Goal: Information Seeking & Learning: Learn about a topic

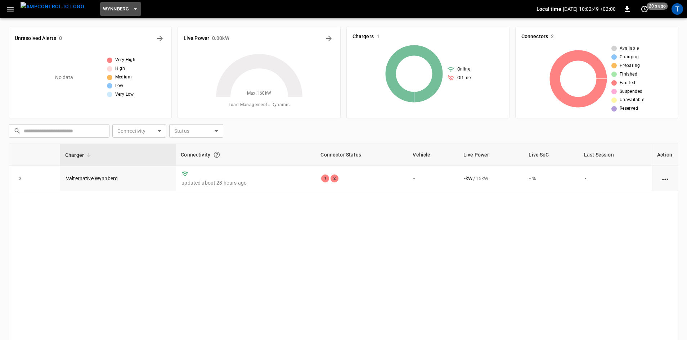
click at [112, 11] on span "Wynnberg" at bounding box center [116, 9] width 26 height 8
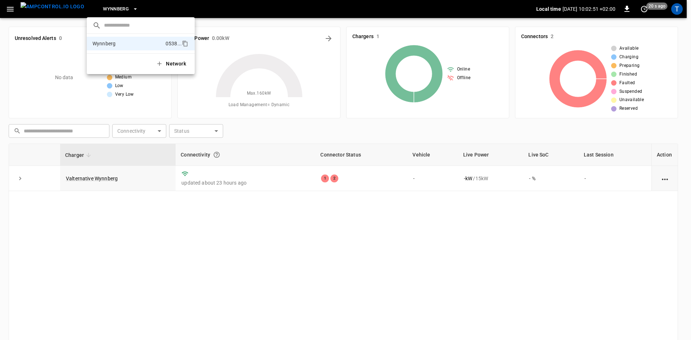
click at [112, 11] on div at bounding box center [345, 170] width 691 height 340
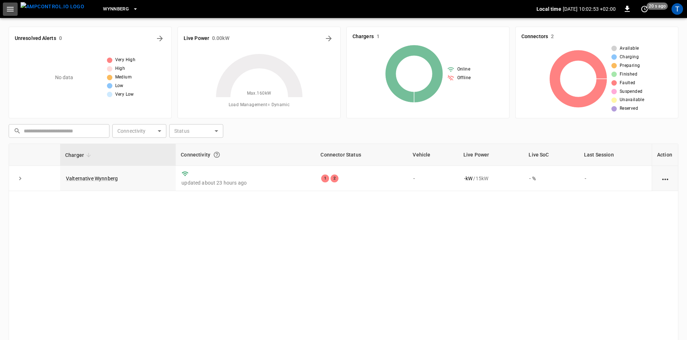
click at [13, 6] on icon "button" at bounding box center [10, 9] width 9 height 9
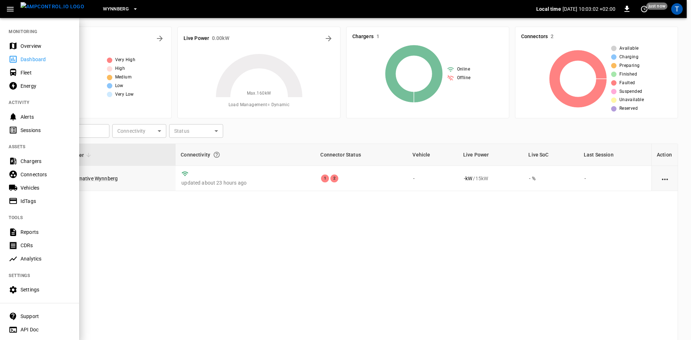
click at [204, 223] on div at bounding box center [345, 170] width 691 height 340
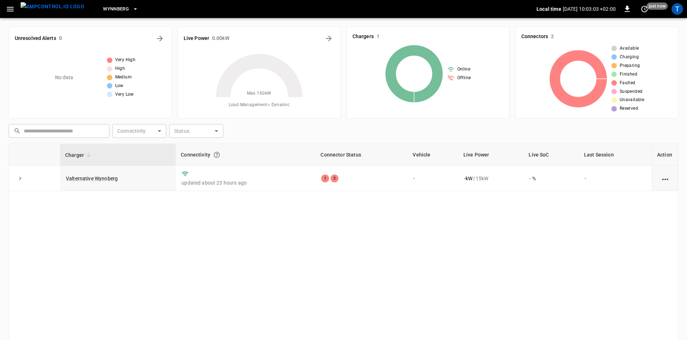
click at [204, 223] on div "Charger Connectivity Connector Status Vehicle Live Power Live SoC Last Session …" at bounding box center [343, 263] width 669 height 238
click at [406, 247] on div "Charger Connectivity Connector Status Vehicle Live Power Live SoC Last Session …" at bounding box center [343, 263] width 669 height 238
click at [103, 10] on span "Wynnberg" at bounding box center [116, 9] width 26 height 8
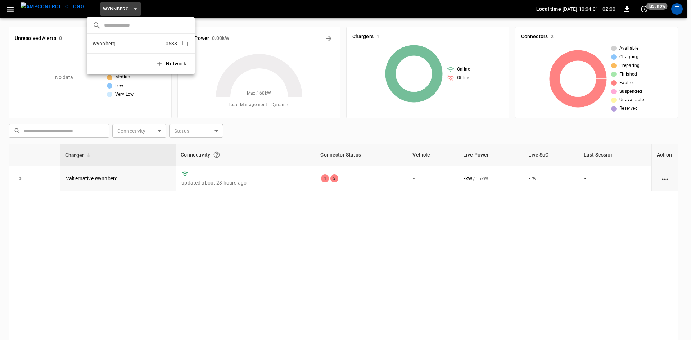
click at [117, 43] on p "Wynnberg" at bounding box center [127, 43] width 70 height 7
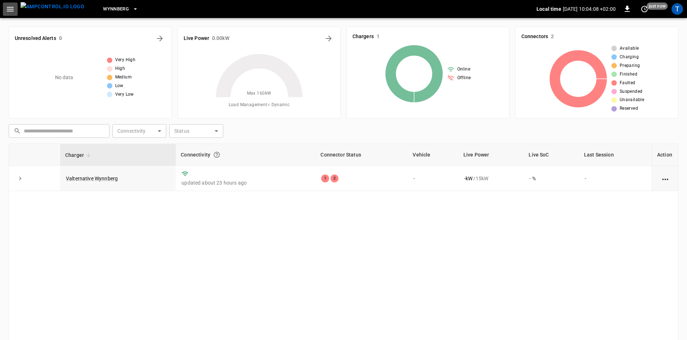
click at [12, 9] on icon "button" at bounding box center [10, 9] width 7 height 5
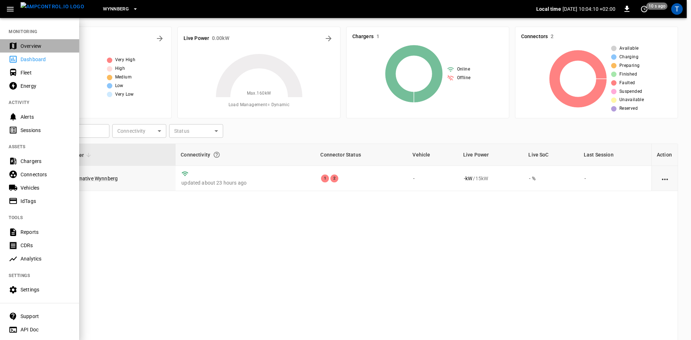
click at [32, 49] on div "Overview" at bounding box center [46, 45] width 50 height 7
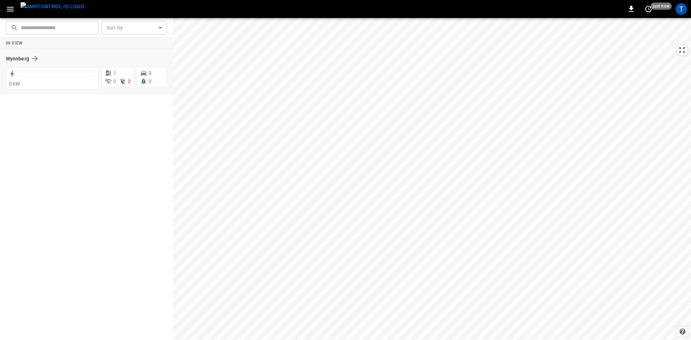
click at [40, 61] on div "Wynnberg" at bounding box center [82, 58] width 153 height 9
click at [12, 55] on h6 "Wynnberg" at bounding box center [17, 59] width 23 height 8
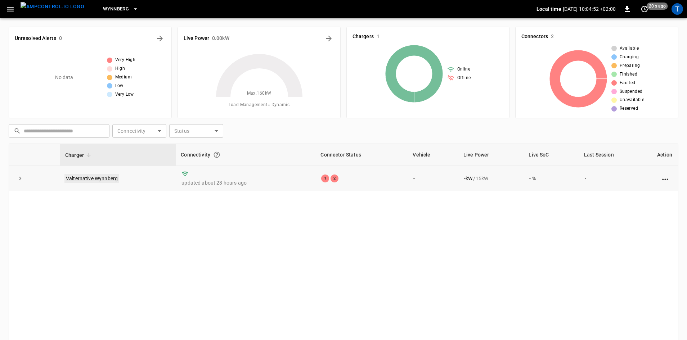
click at [95, 177] on link "Valternative Wynnberg" at bounding box center [91, 178] width 55 height 9
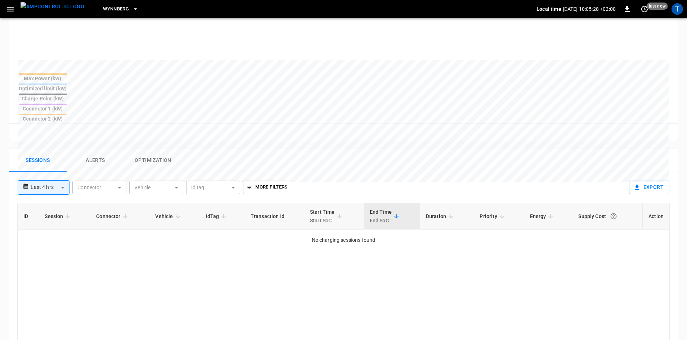
scroll to position [252, 0]
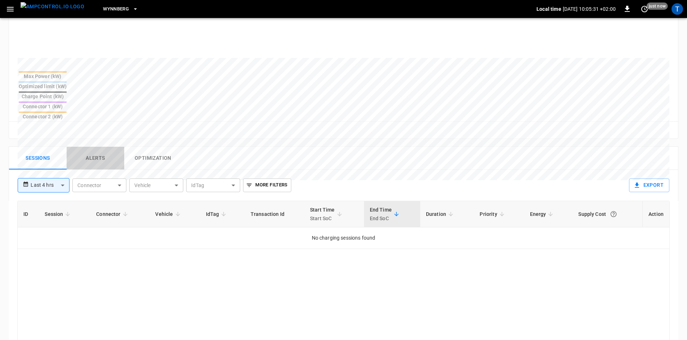
click at [97, 147] on button "Alerts" at bounding box center [96, 158] width 58 height 23
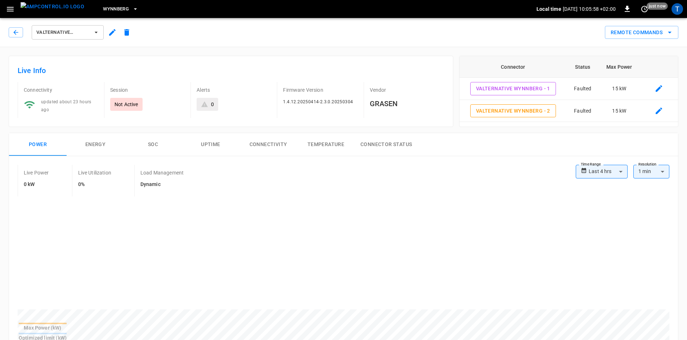
scroll to position [14, 0]
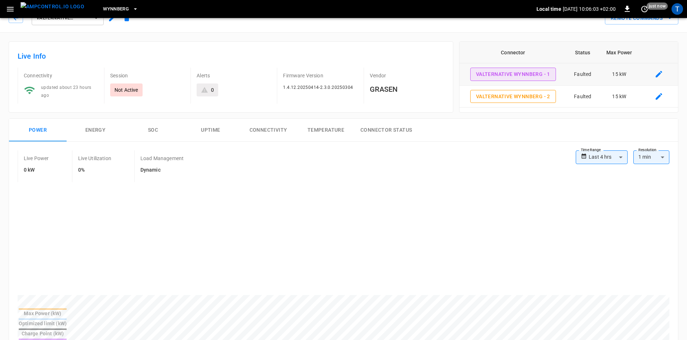
click at [546, 72] on button "Valternative Wynnberg - 1" at bounding box center [513, 74] width 86 height 13
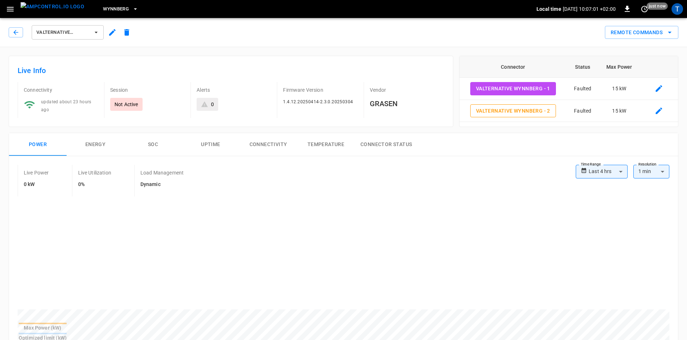
click at [391, 145] on button "Connector Status" at bounding box center [385, 144] width 63 height 23
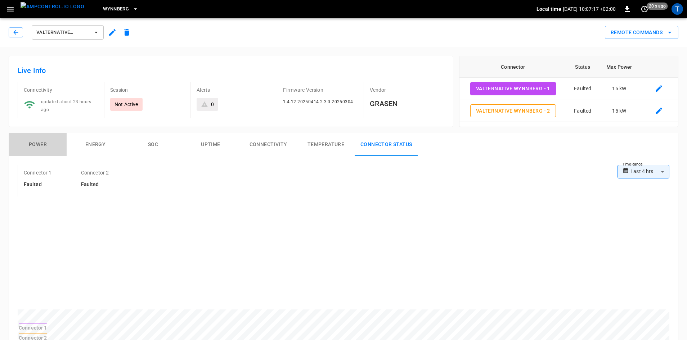
click at [43, 139] on button "Power" at bounding box center [38, 144] width 58 height 23
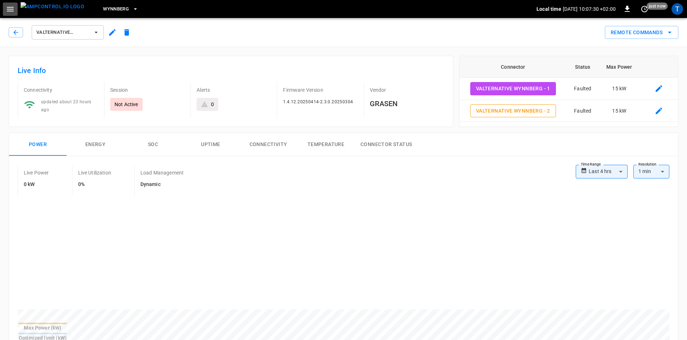
click at [8, 9] on icon "button" at bounding box center [10, 9] width 7 height 5
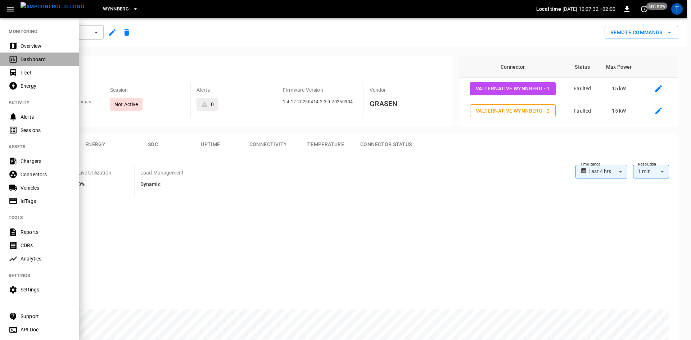
click at [40, 60] on div "Dashboard" at bounding box center [46, 59] width 50 height 7
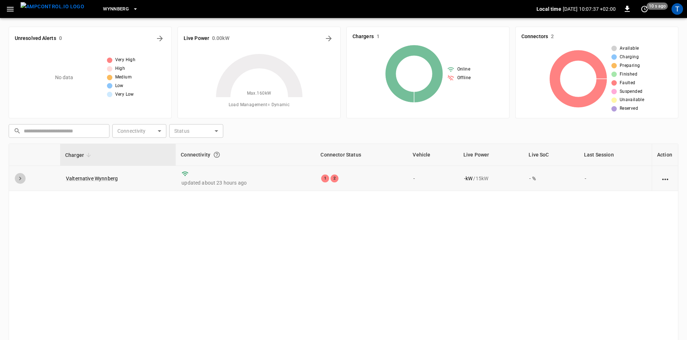
click at [22, 183] on button "expand row" at bounding box center [20, 178] width 11 height 11
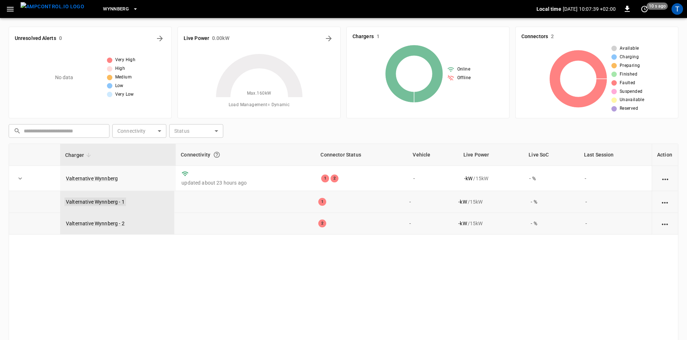
click at [103, 202] on link "Valternative Wynnberg - 1" at bounding box center [95, 202] width 62 height 9
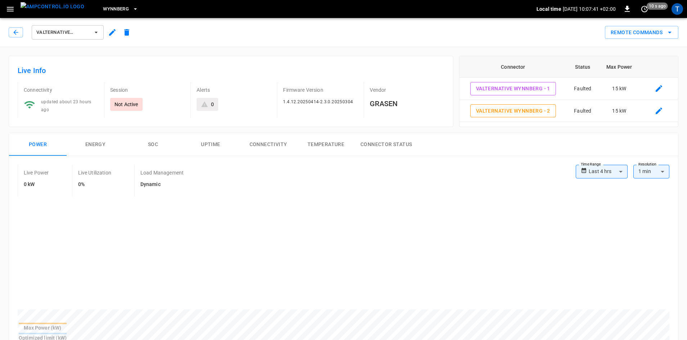
type input "**********"
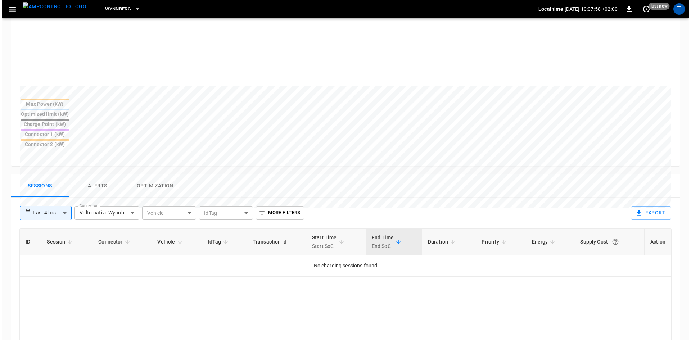
scroll to position [288, 0]
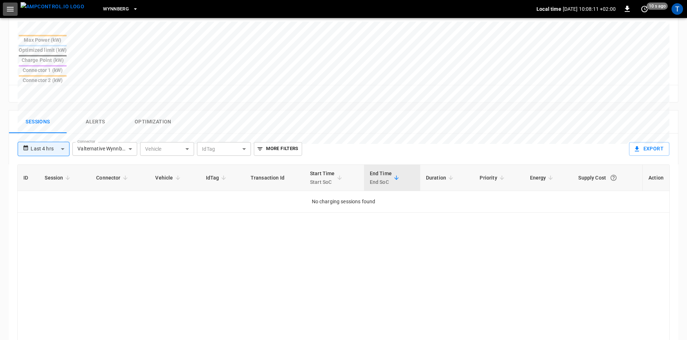
click at [9, 11] on icon "button" at bounding box center [10, 9] width 7 height 5
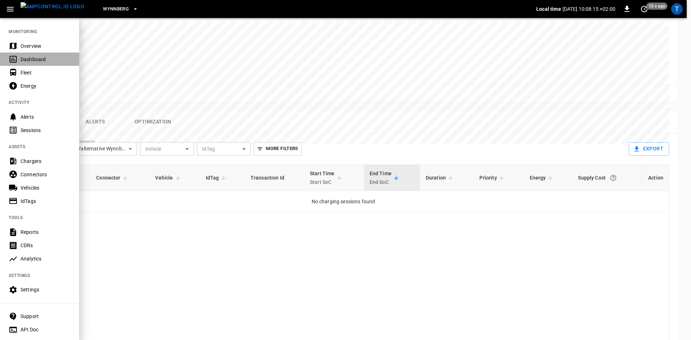
click at [43, 57] on div "Dashboard" at bounding box center [46, 59] width 50 height 7
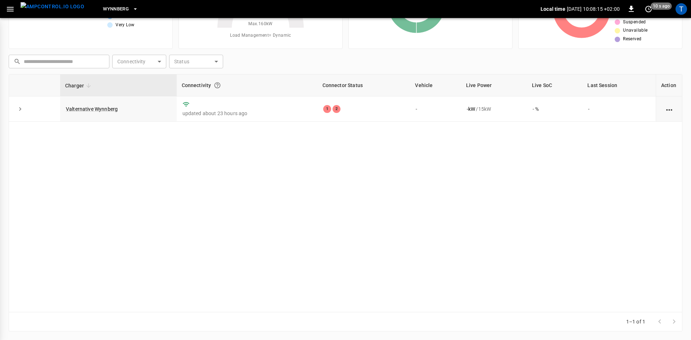
scroll to position [69, 0]
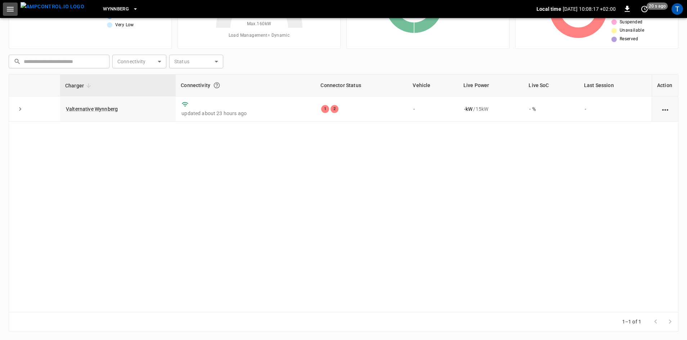
click at [6, 8] on icon "button" at bounding box center [10, 9] width 9 height 9
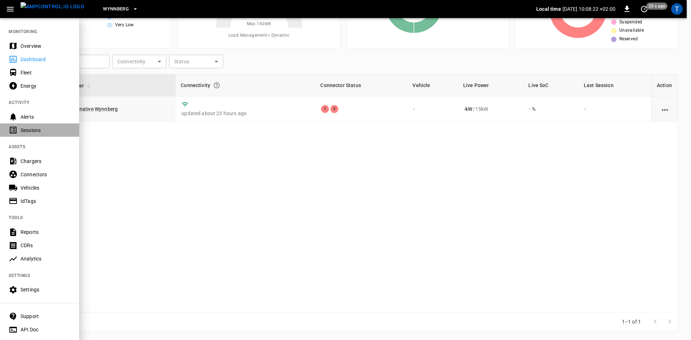
click at [39, 130] on div "Sessions" at bounding box center [46, 130] width 50 height 7
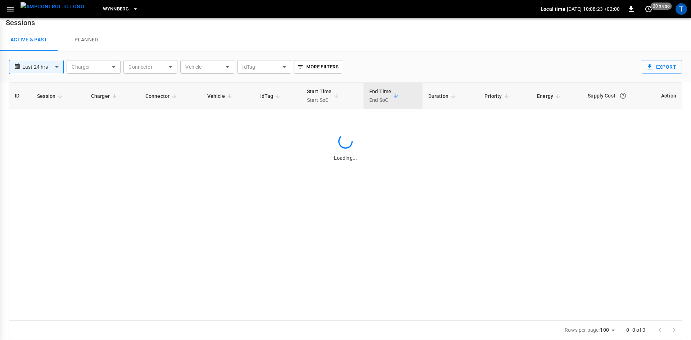
scroll to position [7, 0]
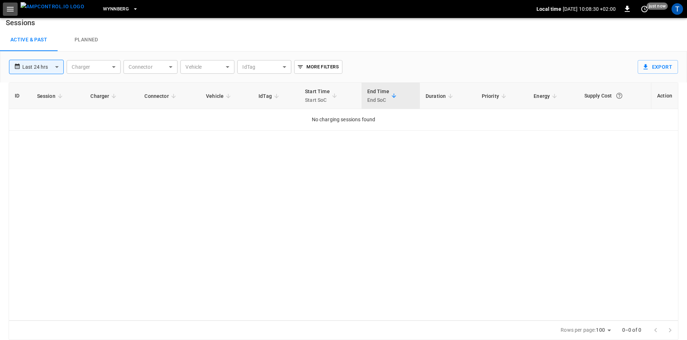
click at [12, 8] on icon "button" at bounding box center [10, 9] width 9 height 9
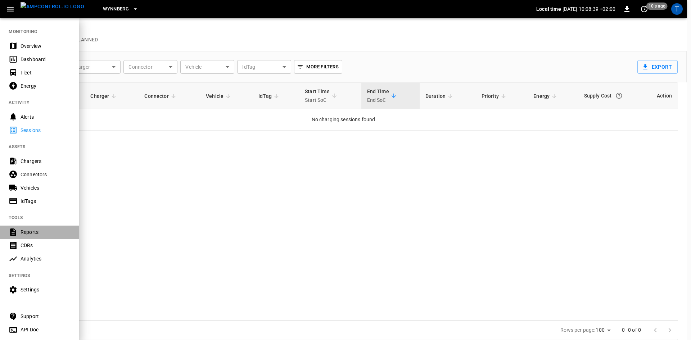
click at [37, 232] on div "Reports" at bounding box center [46, 232] width 50 height 7
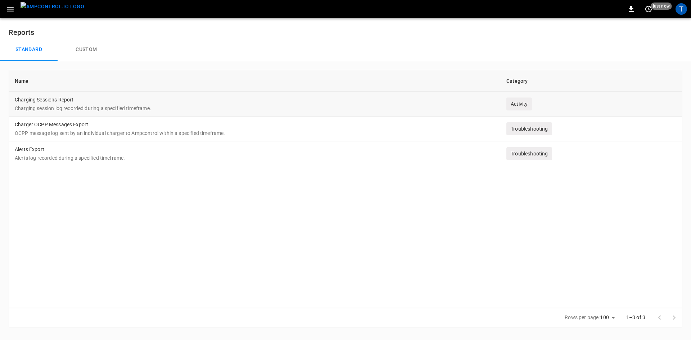
click at [162, 108] on p "Charging session log recorded during a specified timeframe." at bounding box center [255, 108] width 480 height 7
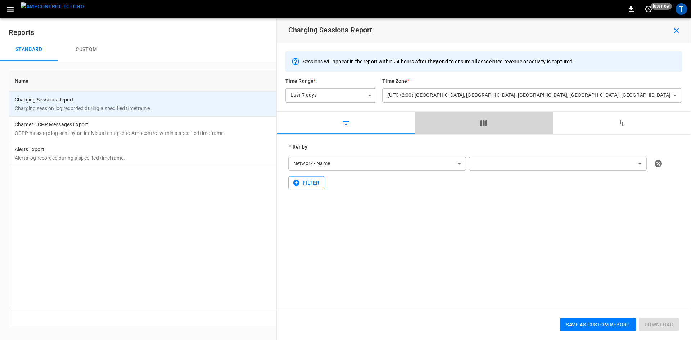
click at [487, 126] on icon "button" at bounding box center [483, 123] width 9 height 9
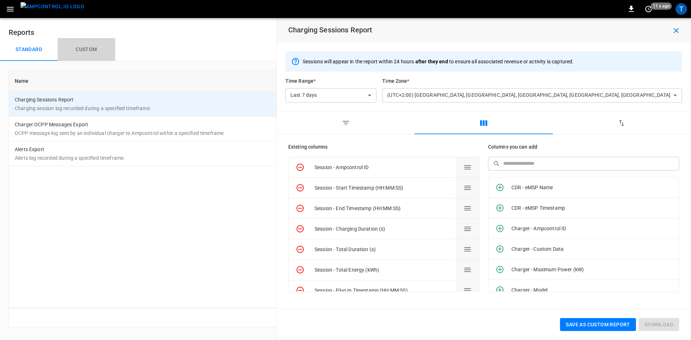
click at [96, 49] on button "Custom" at bounding box center [87, 49] width 58 height 23
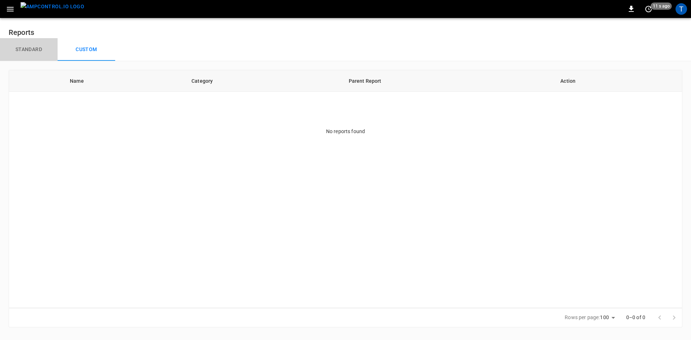
click at [35, 51] on button "Standard" at bounding box center [29, 49] width 58 height 23
